Goal: Task Accomplishment & Management: Manage account settings

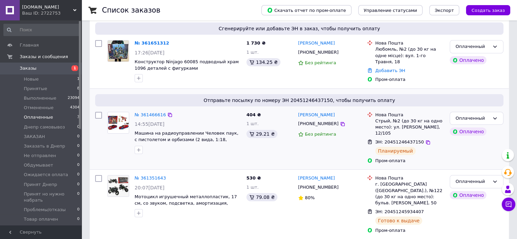
scroll to position [81, 0]
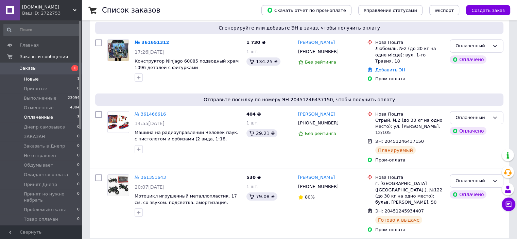
click at [53, 78] on li "Новые 1" at bounding box center [42, 79] width 84 height 10
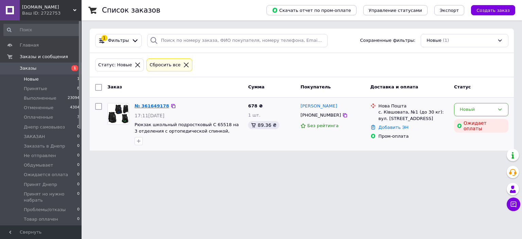
click at [155, 106] on link "№ 361649178" at bounding box center [151, 105] width 35 height 5
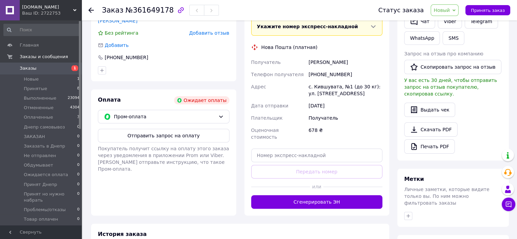
scroll to position [170, 0]
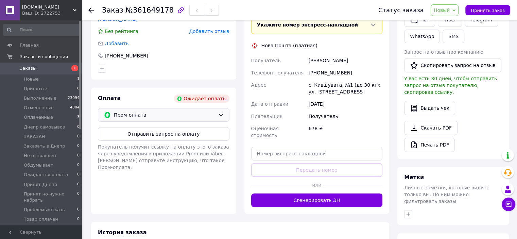
click at [172, 111] on span "Пром-оплата" at bounding box center [165, 114] width 102 height 7
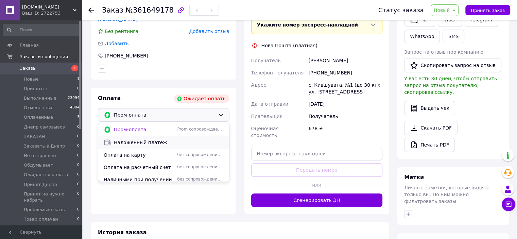
click at [150, 139] on span "Наложенный платеж" at bounding box center [169, 142] width 110 height 7
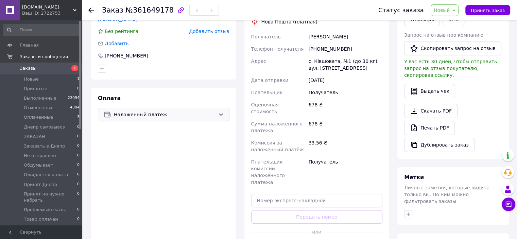
click at [448, 13] on span "Новый" at bounding box center [441, 9] width 16 height 5
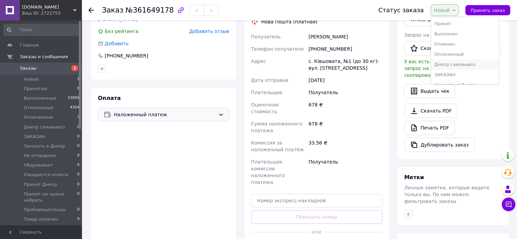
scroll to position [79, 0]
click at [460, 47] on li "Принят Днепр" at bounding box center [465, 47] width 68 height 10
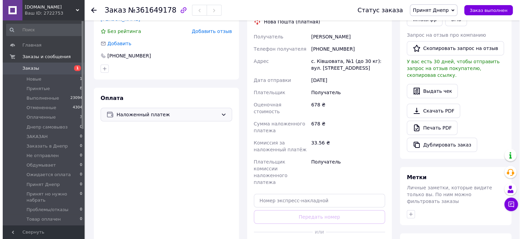
scroll to position [56, 0]
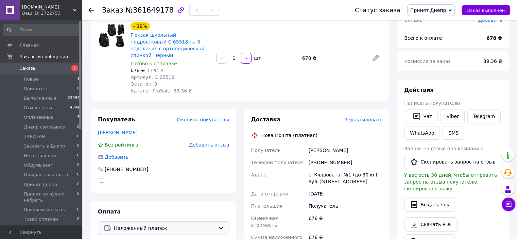
click at [368, 117] on span "Редактировать" at bounding box center [363, 119] width 38 height 5
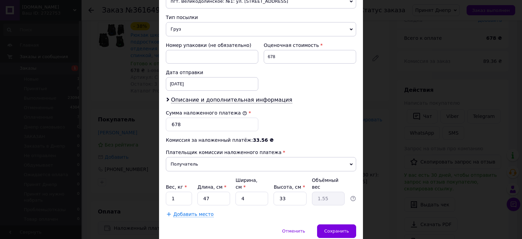
scroll to position [277, 0]
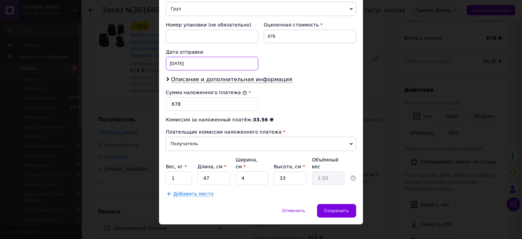
click at [197, 65] on div "[DATE] < 2025 > < Сентябрь > Пн Вт Ср Чт Пт Сб Вс 1 2 3 4 5 6 7 8 9 10 11 12 13…" at bounding box center [212, 64] width 92 height 14
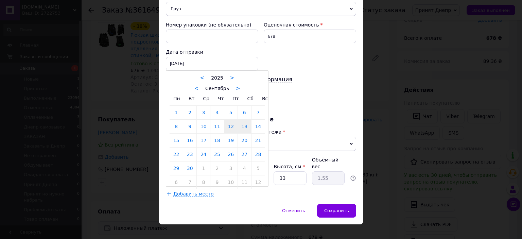
click at [242, 126] on link "13" at bounding box center [244, 127] width 13 height 14
type input "[DATE]"
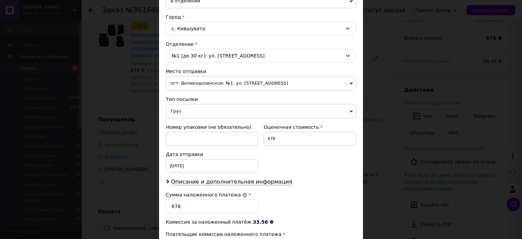
scroll to position [164, 0]
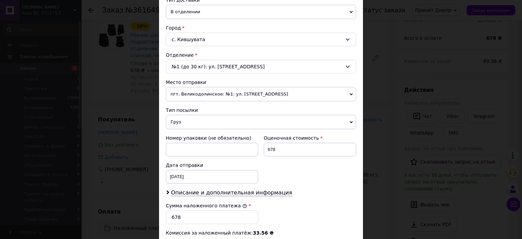
click at [206, 94] on span "пгт. Великодолинское: №1: ул. [STREET_ADDRESS]" at bounding box center [261, 94] width 190 height 14
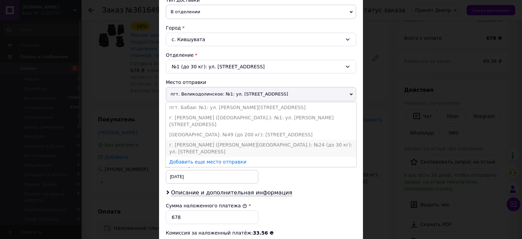
click at [202, 140] on li "г. [PERSON_NAME] ([PERSON_NAME][GEOGRAPHIC_DATA].): №24 (до 30 кг): ул. [STREET…" at bounding box center [261, 148] width 190 height 17
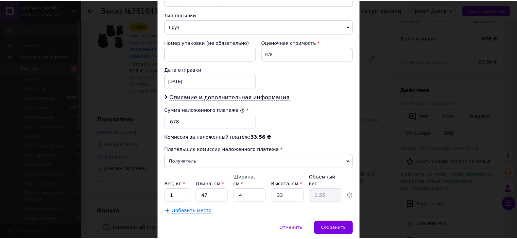
scroll to position [277, 0]
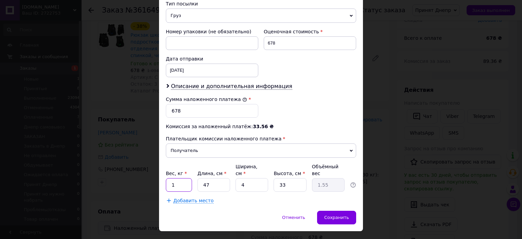
click at [171, 178] on input "1" at bounding box center [179, 185] width 26 height 14
type input "2.01"
click at [345, 211] on div "Сохранить" at bounding box center [336, 218] width 39 height 14
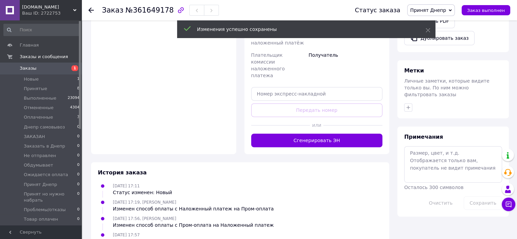
scroll to position [283, 0]
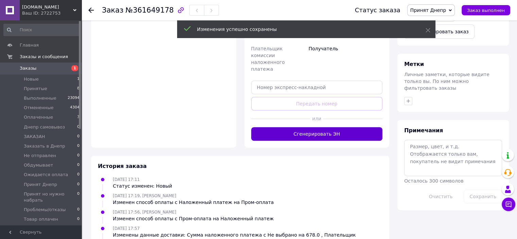
click at [318, 127] on button "Сгенерировать ЭН" at bounding box center [316, 134] width 131 height 14
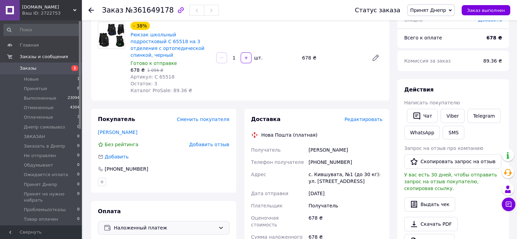
scroll to position [56, 0]
click at [159, 74] on span "Артикул: C 65518" at bounding box center [152, 76] width 44 height 5
copy span "65518"
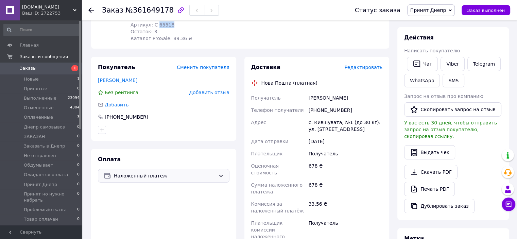
scroll to position [170, 0]
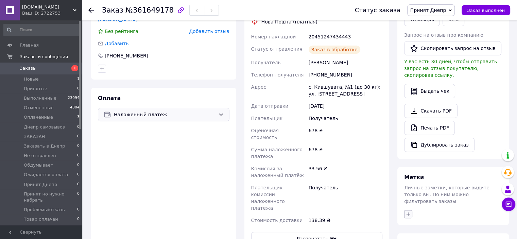
click at [407, 211] on icon "button" at bounding box center [407, 213] width 5 height 5
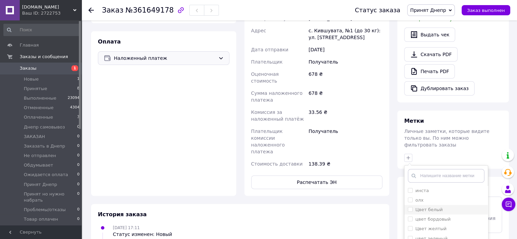
click at [420, 207] on label "Цвет белый" at bounding box center [429, 209] width 28 height 5
checkbox input "true"
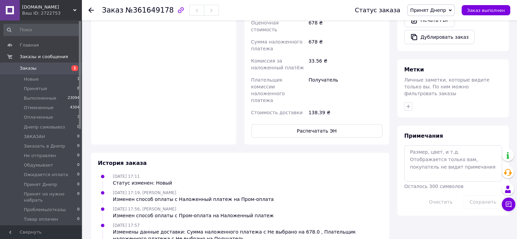
scroll to position [283, 0]
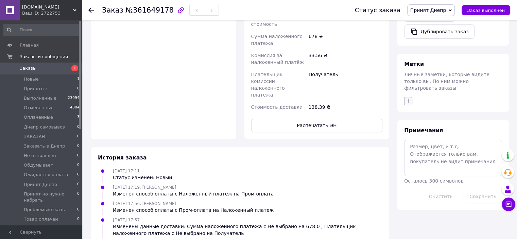
click at [409, 98] on icon "button" at bounding box center [407, 100] width 5 height 5
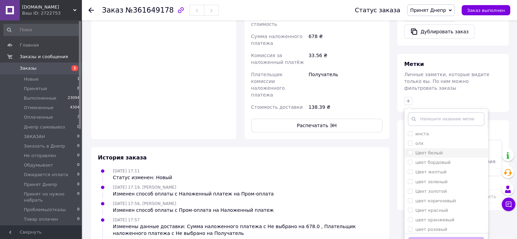
click at [425, 150] on label "Цвет белый" at bounding box center [429, 152] width 28 height 5
checkbox input "true"
click at [440, 237] on button "Добавить метку" at bounding box center [446, 243] width 76 height 13
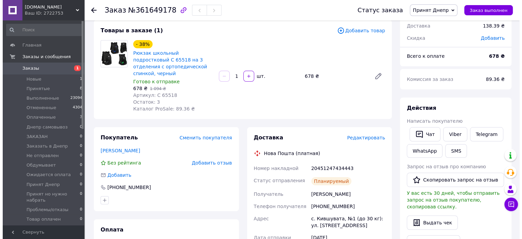
scroll to position [0, 0]
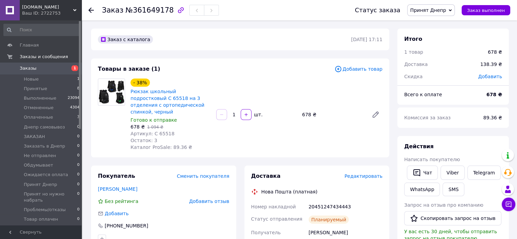
drag, startPoint x: 363, startPoint y: 126, endPoint x: 366, endPoint y: 122, distance: 4.6
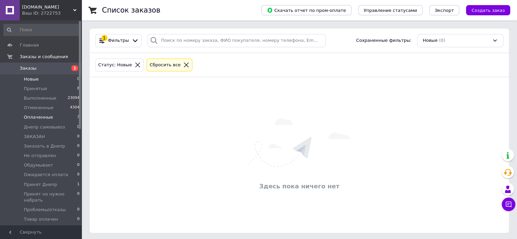
click at [35, 116] on span "Оплаченные" at bounding box center [38, 117] width 29 height 6
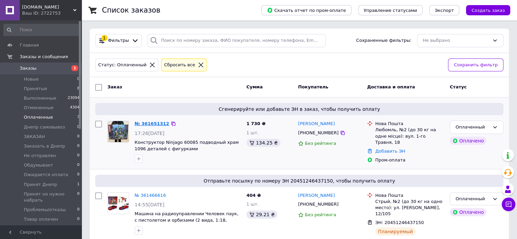
click at [148, 121] on link "№ 361651312" at bounding box center [151, 123] width 35 height 5
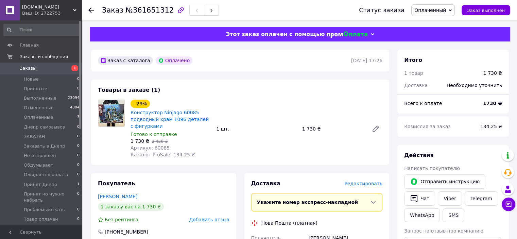
click at [160, 149] on span "Артикул: 60085" at bounding box center [149, 147] width 39 height 5
copy span "60085"
click at [360, 186] on span "Редактировать" at bounding box center [363, 183] width 38 height 5
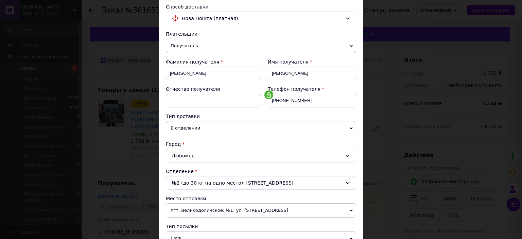
scroll to position [113, 0]
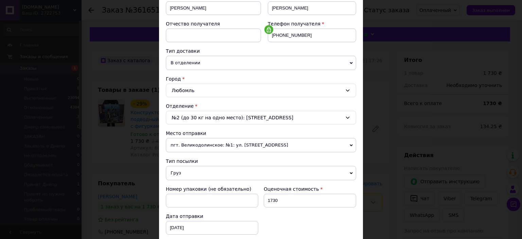
click at [199, 144] on span "пгт. Великодолинское: №1: ул. [STREET_ADDRESS]" at bounding box center [261, 145] width 190 height 14
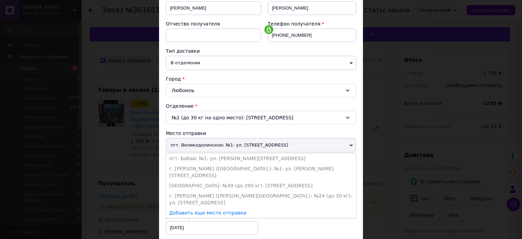
click at [200, 144] on span "пгт. Великодолинское: №1: ул. [STREET_ADDRESS]" at bounding box center [261, 145] width 190 height 14
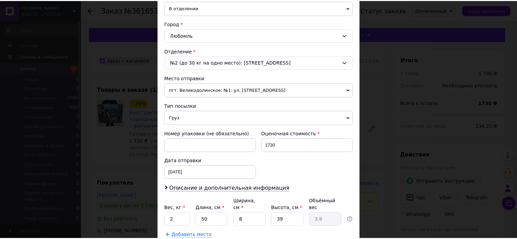
scroll to position [210, 0]
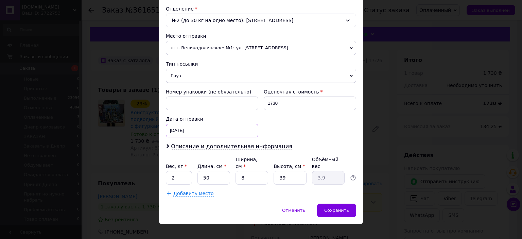
click at [178, 133] on div "[DATE] < 2025 > < Сентябрь > Пн Вт Ср Чт Пт Сб Вс 1 2 3 4 5 6 7 8 9 10 11 12 13…" at bounding box center [212, 131] width 92 height 14
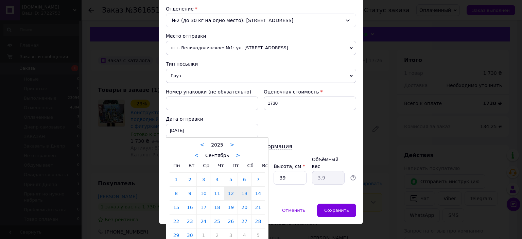
click at [242, 194] on link "13" at bounding box center [244, 193] width 13 height 14
type input "[DATE]"
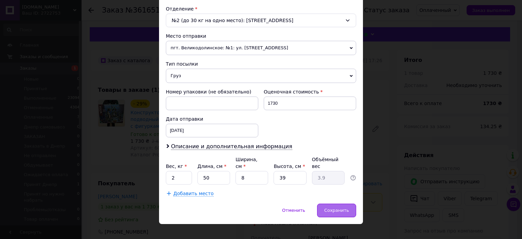
click at [339, 203] on div "Сохранить" at bounding box center [336, 210] width 39 height 14
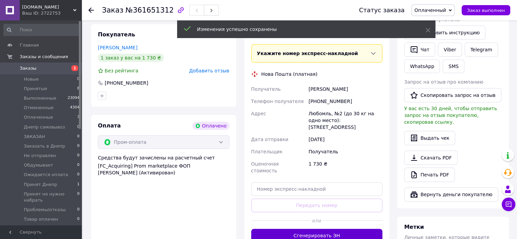
scroll to position [170, 0]
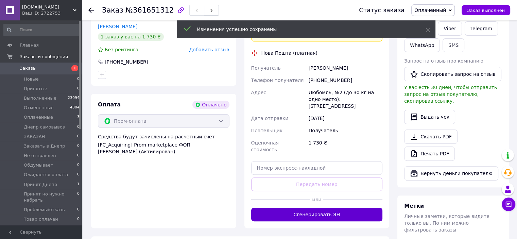
click at [327, 208] on button "Сгенерировать ЭН" at bounding box center [316, 215] width 131 height 14
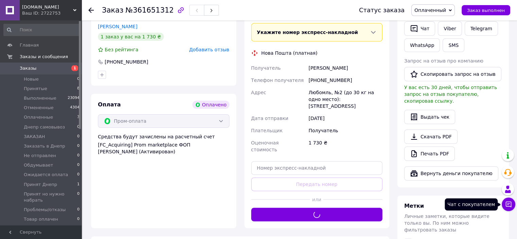
click at [512, 204] on button "Чат с покупателем" at bounding box center [508, 204] width 14 height 14
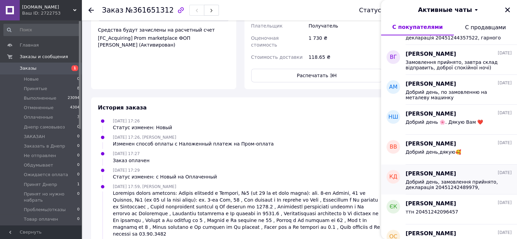
click at [457, 184] on span "Добрий день, замовлення прийнято, декларація 20451242489979, відправка 06.09 га…" at bounding box center [453, 184] width 96 height 11
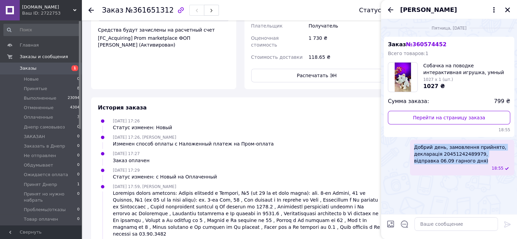
drag, startPoint x: 414, startPoint y: 146, endPoint x: 462, endPoint y: 161, distance: 49.4
click at [462, 161] on span "Добрий день, замовлення прийнято, декларація 20451242489979, відправка 06.09 га…" at bounding box center [462, 154] width 96 height 20
copy span "Добрий день, замовлення прийнято, декларація 20451242489979, відправка 06.09 га…"
click at [504, 10] on icon "Закрыть" at bounding box center [507, 10] width 6 height 6
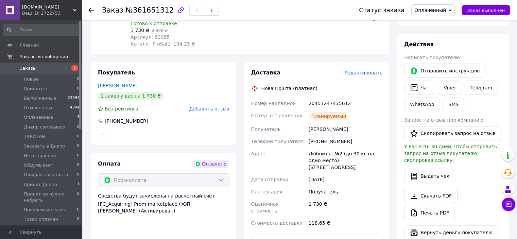
scroll to position [50, 0]
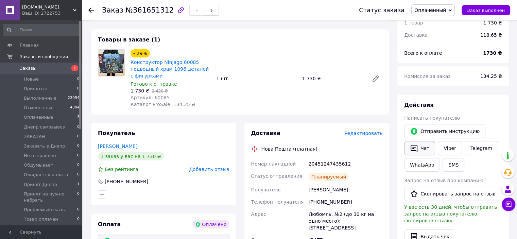
click at [425, 145] on button "Чат" at bounding box center [419, 148] width 31 height 14
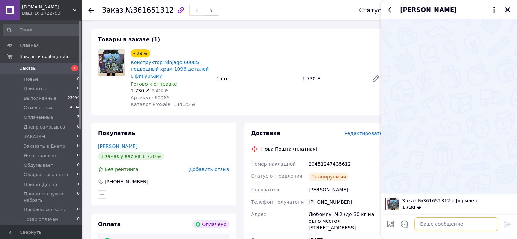
click at [437, 223] on textarea at bounding box center [456, 224] width 84 height 14
paste textarea "Добрий день, замовлення прийнято, декларація 20451242489979, відправка 06.09 га…"
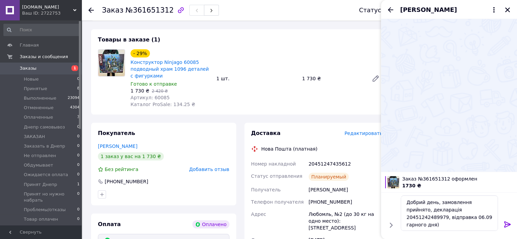
click at [332, 167] on div "20451247435612" at bounding box center [345, 164] width 76 height 12
drag, startPoint x: 332, startPoint y: 167, endPoint x: 336, endPoint y: 167, distance: 3.8
click at [332, 166] on div "20451247435612" at bounding box center [345, 164] width 76 height 12
copy div "20451247435612"
click at [447, 207] on textarea "Добрий день, замовлення прийнято, декларація 20451242489979, відправка 06.09 га…" at bounding box center [448, 212] width 97 height 35
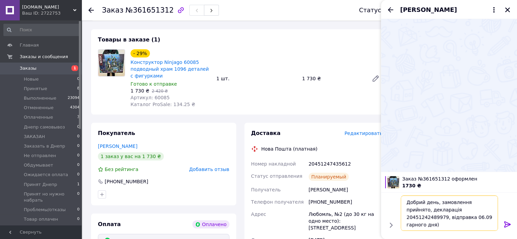
click at [447, 207] on textarea "Добрий день, замовлення прийнято, декларація 20451242489979, відправка 06.09 га…" at bounding box center [448, 212] width 97 height 35
paste textarea "7435612"
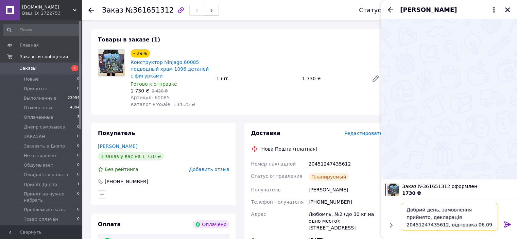
drag, startPoint x: 411, startPoint y: 224, endPoint x: 406, endPoint y: 224, distance: 4.4
click at [406, 224] on textarea "Добрий день, замовлення прийнято, декларація 20451247435612, відправка 06.09 га…" at bounding box center [448, 217] width 97 height 28
type textarea "Добрий день, замовлення прийнято, декларація 20451247435612, відправка 13.09 га…"
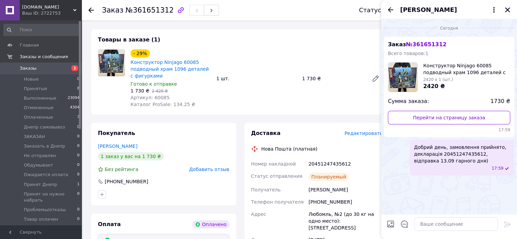
click at [504, 8] on icon "Закрыть" at bounding box center [507, 10] width 6 height 6
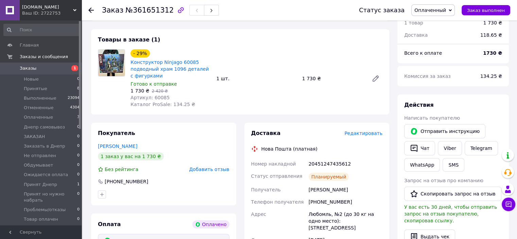
click at [325, 164] on div "20451247435612" at bounding box center [345, 164] width 76 height 12
copy div "20451247435612"
click at [315, 188] on div "[PERSON_NAME]" at bounding box center [345, 189] width 76 height 12
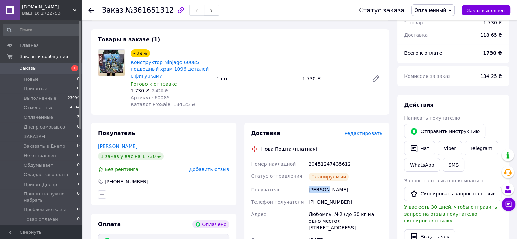
copy div "[PERSON_NAME]"
click at [330, 188] on div "[PERSON_NAME]" at bounding box center [345, 189] width 76 height 12
copy div "[PERSON_NAME]"
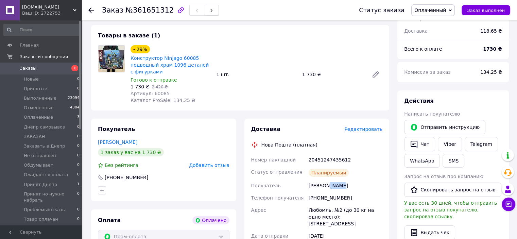
scroll to position [163, 0]
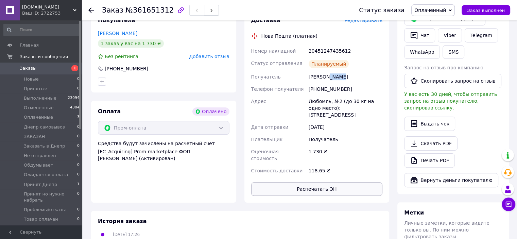
click at [311, 182] on button "Распечатать ЭН" at bounding box center [316, 189] width 131 height 14
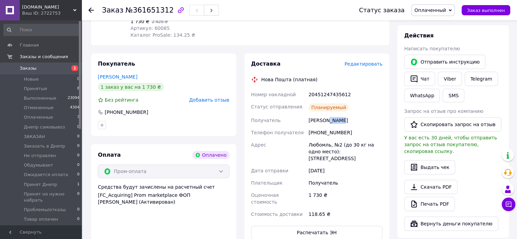
scroll to position [107, 0]
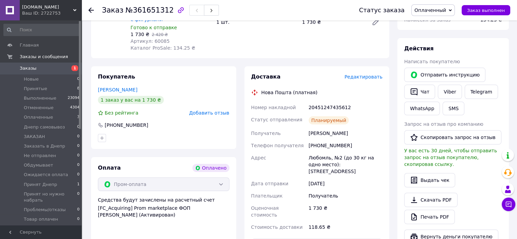
drag, startPoint x: 318, startPoint y: 125, endPoint x: 319, endPoint y: 121, distance: 3.9
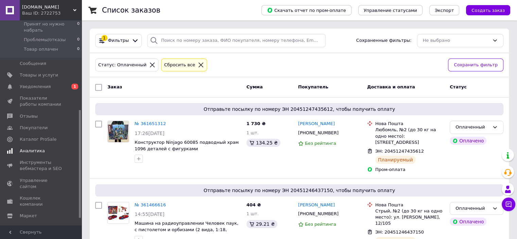
click at [45, 149] on span "Аналитика" at bounding box center [41, 151] width 43 height 6
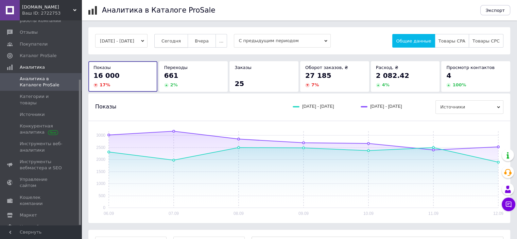
click at [180, 38] on span "Сегодня" at bounding box center [170, 40] width 19 height 5
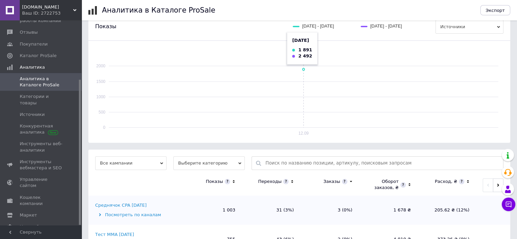
scroll to position [170, 0]
